Goal: Find specific page/section: Find specific page/section

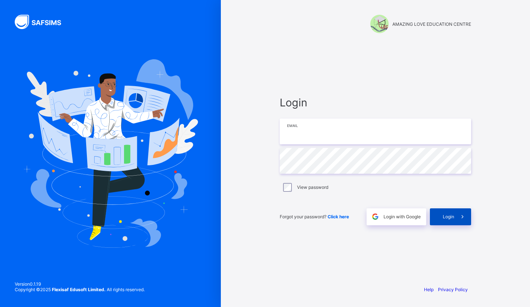
type input "**********"
click at [456, 217] on span at bounding box center [462, 216] width 17 height 17
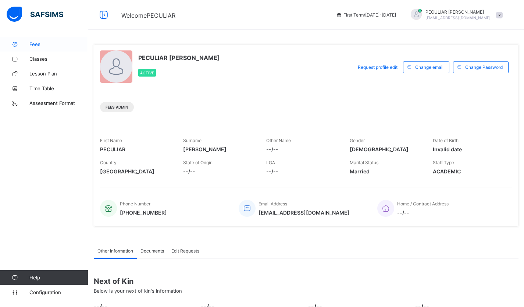
click at [37, 42] on span "Fees" at bounding box center [58, 44] width 59 height 6
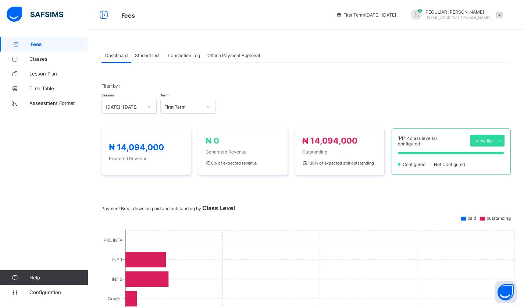
click at [151, 54] on span "Student List" at bounding box center [147, 56] width 25 height 6
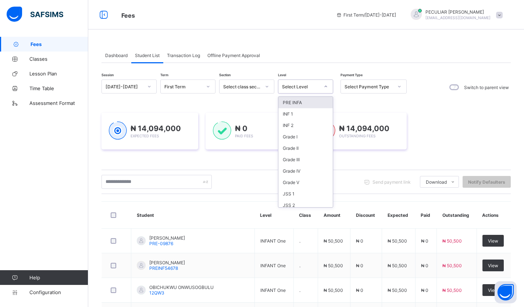
click at [328, 88] on div at bounding box center [326, 87] width 13 height 12
click at [305, 139] on div "Grade I" at bounding box center [306, 136] width 54 height 11
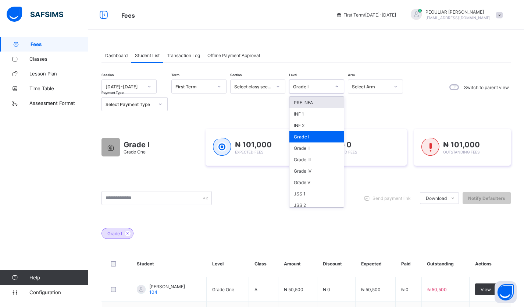
click at [336, 84] on icon at bounding box center [337, 86] width 4 height 7
click at [321, 146] on div "Grade II" at bounding box center [317, 147] width 54 height 11
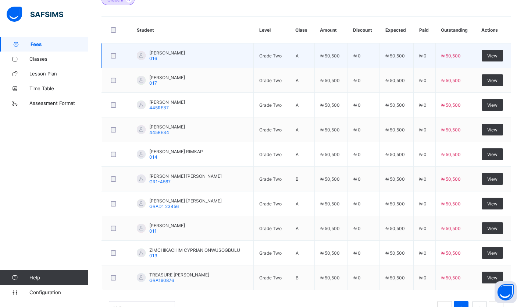
scroll to position [261, 0]
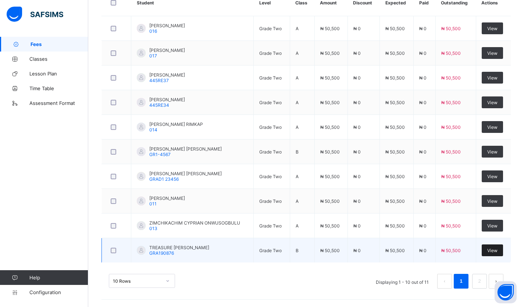
click at [496, 250] on span "View" at bounding box center [493, 251] width 10 height 6
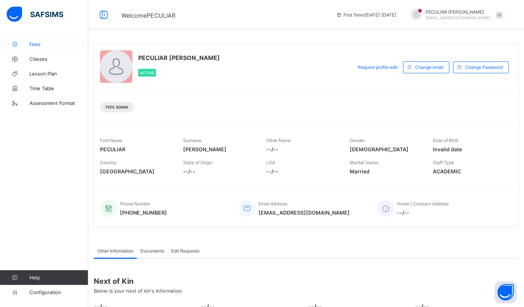
click at [36, 43] on span "Fees" at bounding box center [58, 44] width 59 height 6
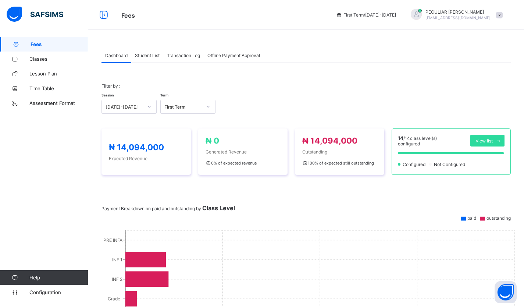
click at [146, 56] on span "Student List" at bounding box center [147, 56] width 25 height 6
click at [152, 54] on span "Student List" at bounding box center [147, 56] width 25 height 6
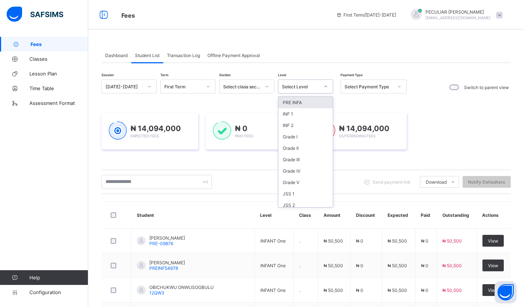
click at [325, 84] on icon at bounding box center [326, 86] width 4 height 7
click at [296, 151] on div "Grade II" at bounding box center [306, 147] width 54 height 11
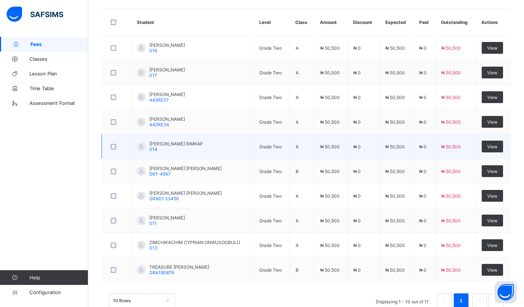
scroll to position [258, 0]
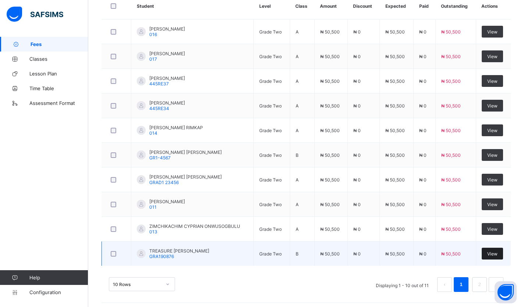
click at [503, 253] on div "View" at bounding box center [492, 254] width 21 height 12
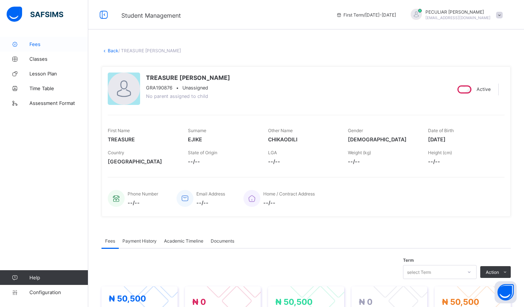
click at [43, 40] on link "Fees" at bounding box center [44, 44] width 88 height 15
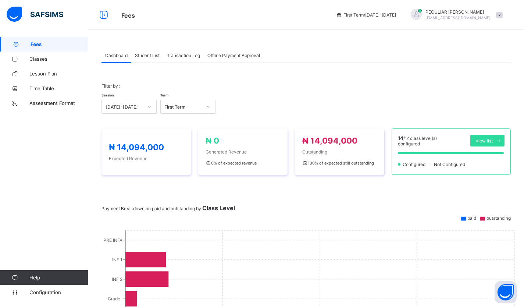
click at [143, 55] on span "Student List" at bounding box center [147, 56] width 25 height 6
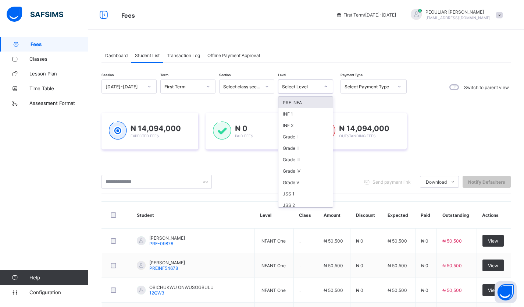
click at [325, 85] on icon at bounding box center [326, 86] width 4 height 7
click at [299, 149] on div "Grade II" at bounding box center [306, 147] width 54 height 11
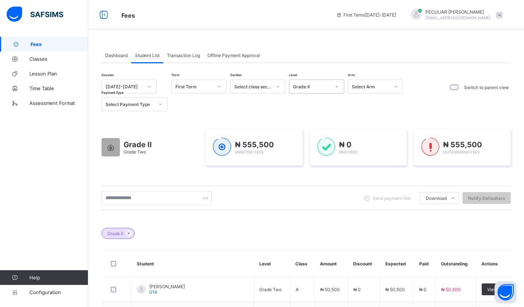
click at [341, 88] on div at bounding box center [337, 87] width 13 height 12
click at [309, 144] on div "JSS 2" at bounding box center [317, 144] width 54 height 11
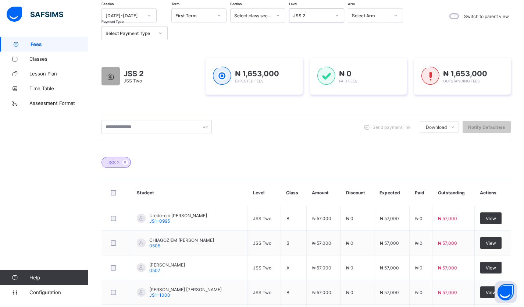
scroll to position [0, 0]
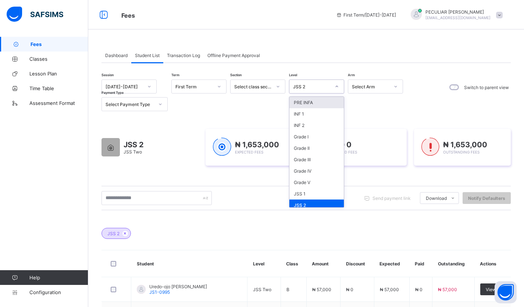
click at [335, 85] on icon at bounding box center [337, 86] width 4 height 7
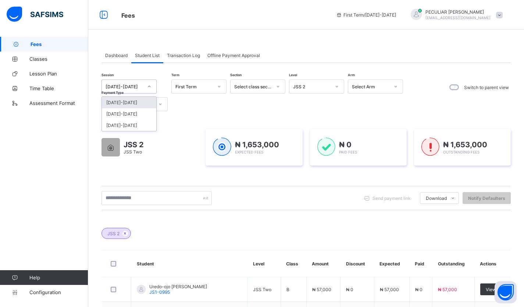
click at [146, 86] on div at bounding box center [149, 87] width 13 height 12
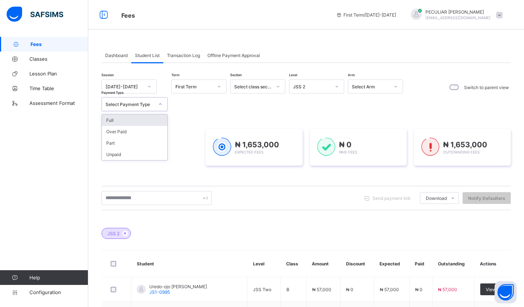
click at [162, 104] on icon at bounding box center [160, 103] width 4 height 7
click at [149, 88] on icon at bounding box center [149, 86] width 4 height 7
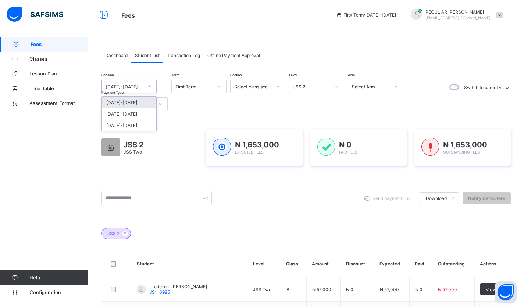
click at [149, 88] on icon at bounding box center [149, 86] width 4 height 7
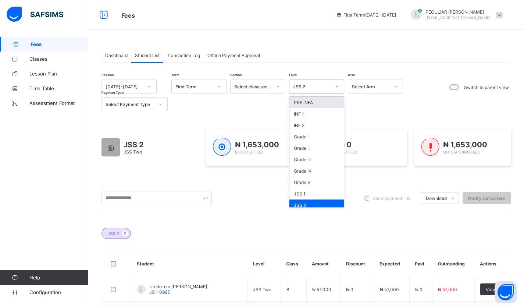
click at [336, 86] on icon at bounding box center [337, 86] width 4 height 7
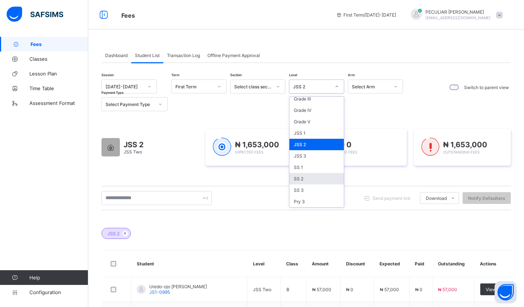
click at [300, 181] on div "SS 2" at bounding box center [317, 178] width 54 height 11
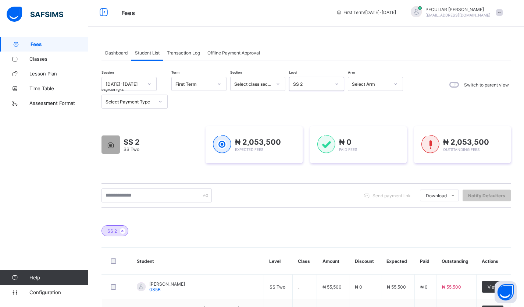
scroll to position [0, 0]
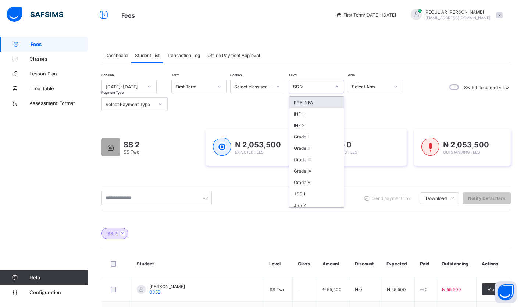
click at [338, 84] on icon at bounding box center [337, 86] width 4 height 7
click at [311, 149] on div "Grade II" at bounding box center [317, 147] width 54 height 11
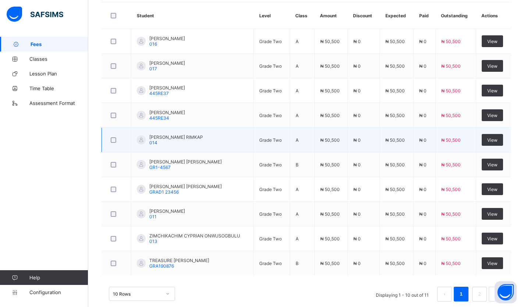
scroll to position [261, 0]
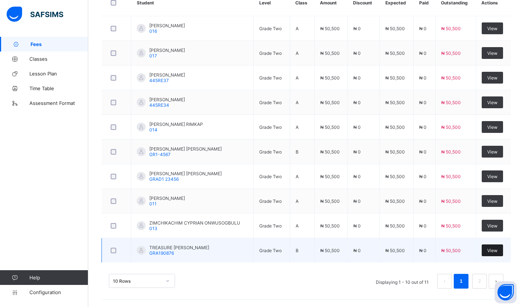
click at [498, 251] on span "View" at bounding box center [493, 251] width 10 height 6
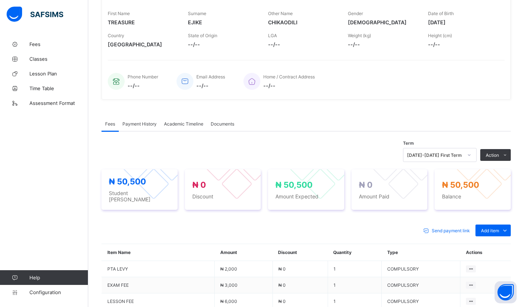
scroll to position [114, 0]
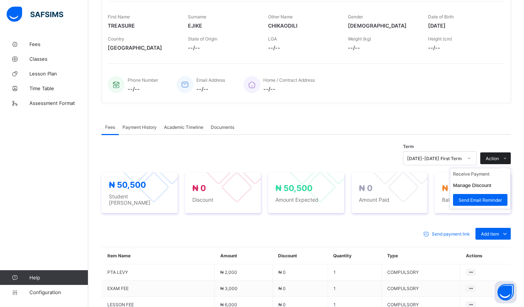
click at [508, 156] on icon at bounding box center [506, 158] width 6 height 5
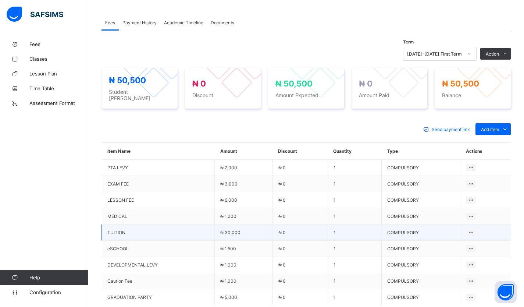
scroll to position [224, 0]
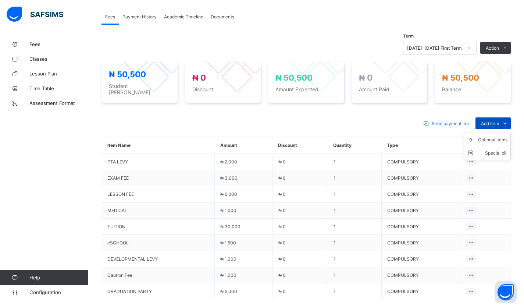
click at [506, 120] on icon at bounding box center [505, 123] width 8 height 7
click at [504, 136] on div "Optional items" at bounding box center [492, 139] width 29 height 7
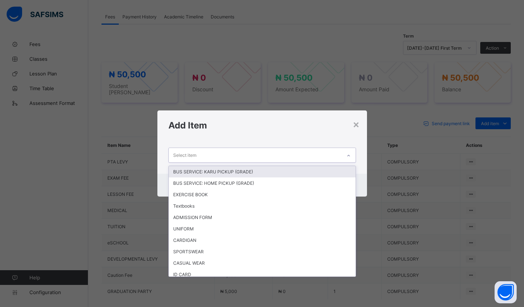
click at [350, 155] on icon at bounding box center [349, 155] width 4 height 7
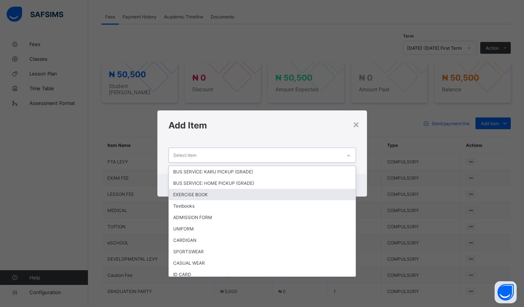
scroll to position [4, 0]
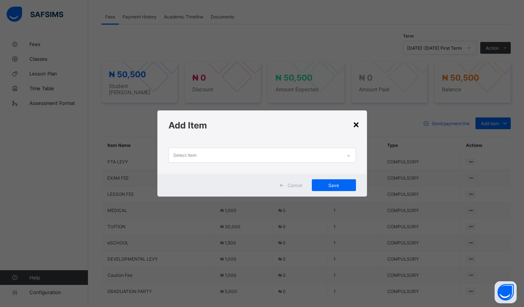
click at [358, 124] on div "×" at bounding box center [356, 124] width 7 height 13
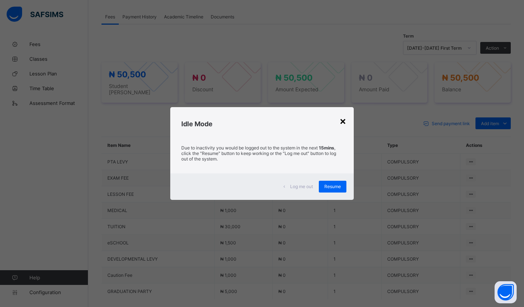
click at [343, 120] on div "×" at bounding box center [343, 120] width 7 height 13
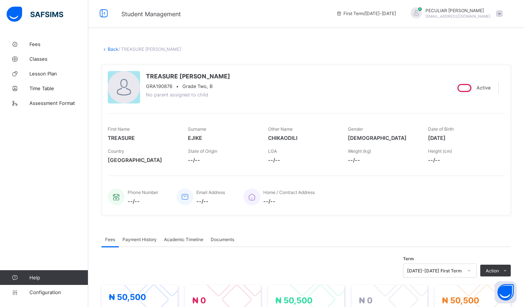
scroll to position [0, 0]
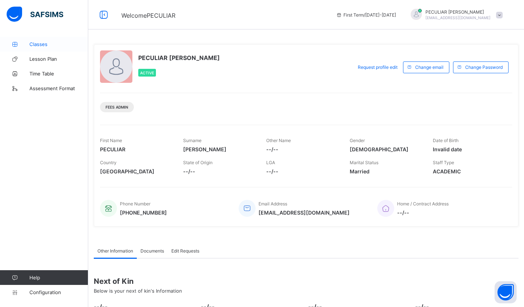
click at [45, 40] on link "Classes" at bounding box center [44, 44] width 88 height 15
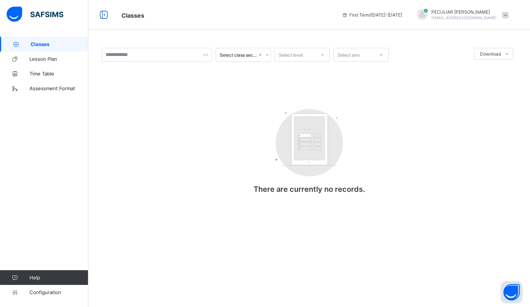
click at [51, 45] on span "Classes" at bounding box center [60, 44] width 58 height 6
